Goal: Information Seeking & Learning: Learn about a topic

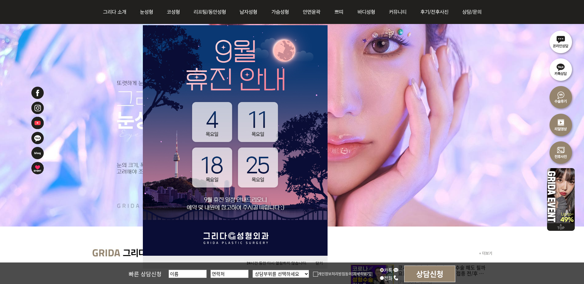
scroll to position [123, 0]
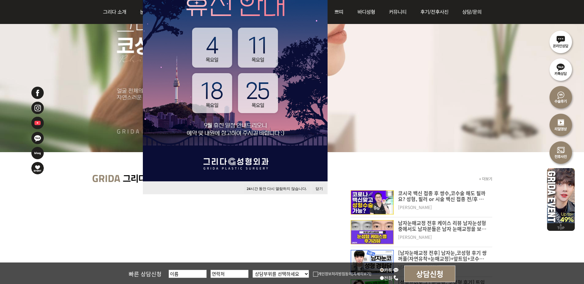
click at [320, 189] on button "닫기" at bounding box center [319, 189] width 14 height 8
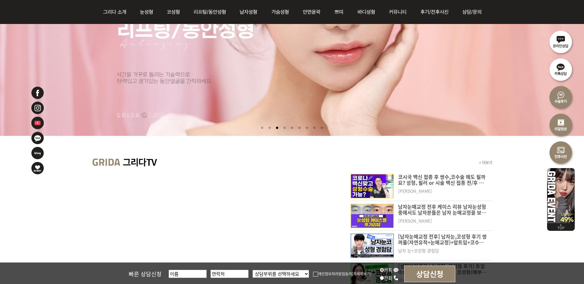
scroll to position [154, 0]
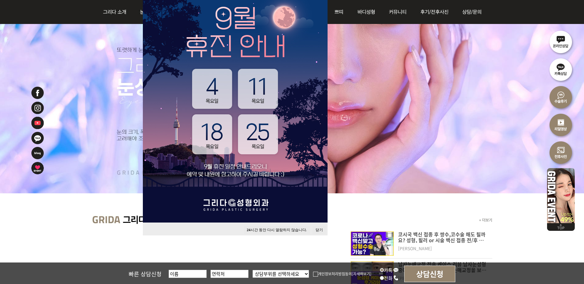
scroll to position [92, 0]
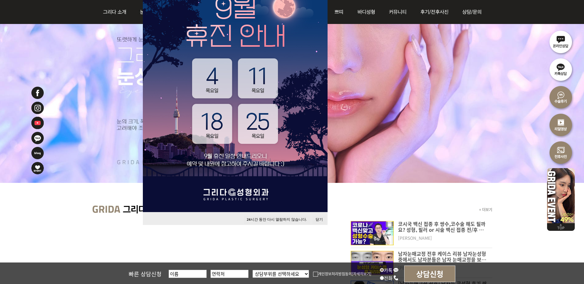
click at [321, 219] on button "닫기" at bounding box center [319, 220] width 14 height 8
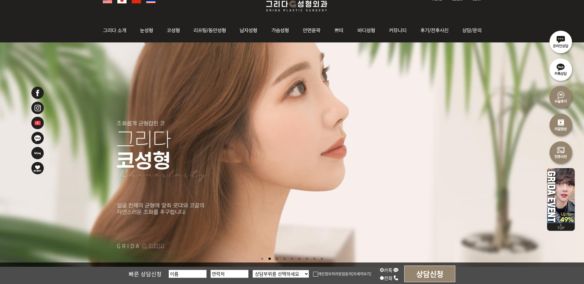
scroll to position [0, 0]
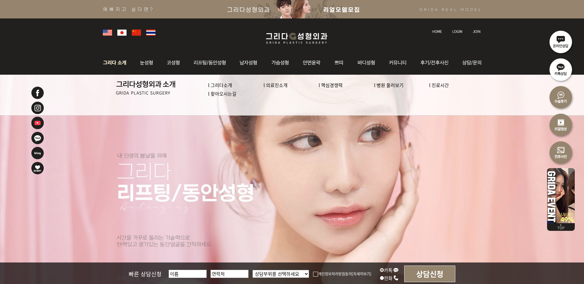
click at [282, 85] on link "l 의료진소개" at bounding box center [275, 85] width 24 height 6
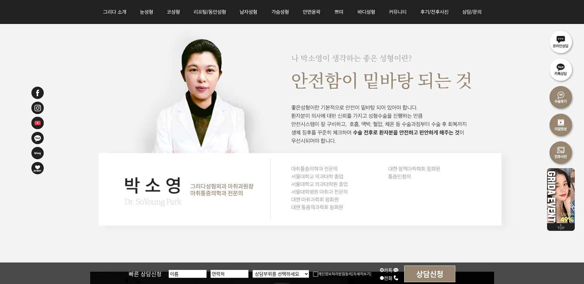
scroll to position [1261, 0]
